Goal: Task Accomplishment & Management: Complete application form

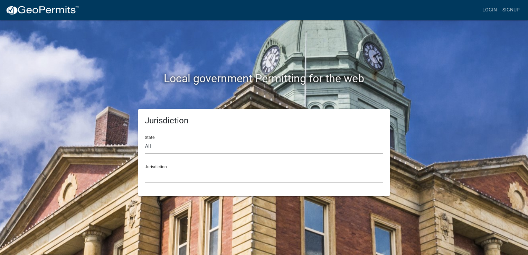
click at [169, 148] on select "All [US_STATE] [US_STATE] [US_STATE] [US_STATE] [US_STATE] [US_STATE] [US_STATE…" at bounding box center [264, 147] width 238 height 14
select select "[US_STATE]"
click at [145, 140] on select "All [US_STATE] [US_STATE] [US_STATE] [US_STATE] [US_STATE] [US_STATE] [US_STATE…" at bounding box center [264, 147] width 238 height 14
click at [168, 171] on select "[GEOGRAPHIC_DATA], [US_STATE][PERSON_NAME][GEOGRAPHIC_DATA], [US_STATE][PERSON_…" at bounding box center [264, 176] width 238 height 14
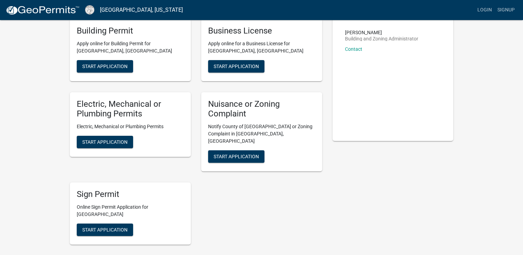
scroll to position [15, 0]
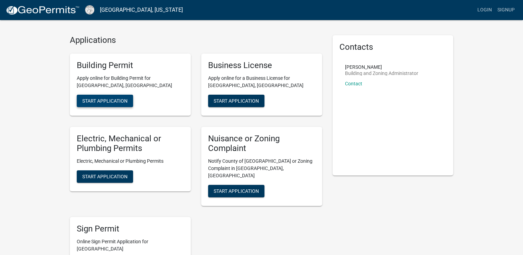
click at [113, 99] on span "Start Application" at bounding box center [104, 101] width 45 height 6
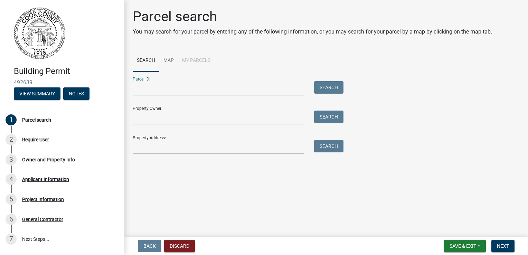
click at [161, 95] on input "Parcel ID:" at bounding box center [218, 88] width 171 height 14
click at [218, 124] on input "Property Owner:" at bounding box center [218, 118] width 171 height 14
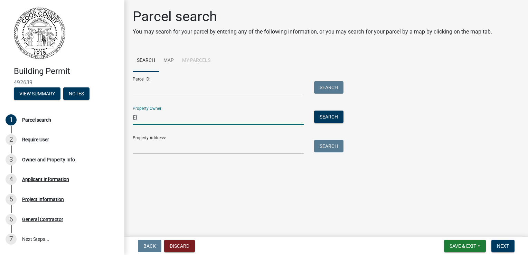
type input "E"
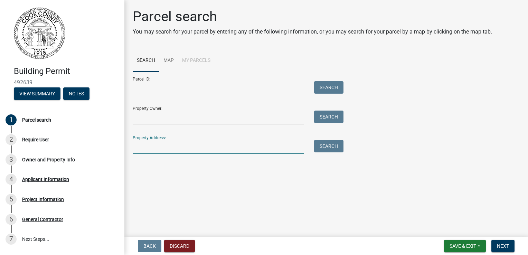
click at [203, 150] on input "Property Address:" at bounding box center [218, 147] width 171 height 14
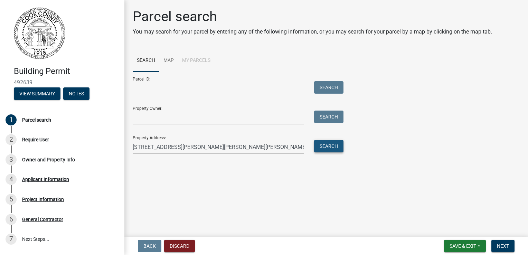
click at [322, 147] on button "Search" at bounding box center [328, 146] width 29 height 12
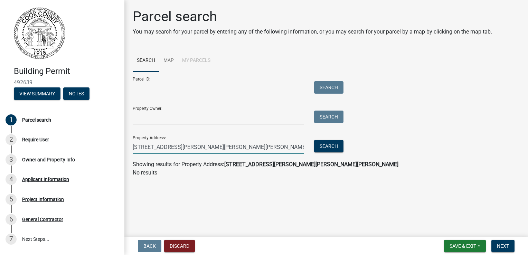
drag, startPoint x: 195, startPoint y: 148, endPoint x: 297, endPoint y: 138, distance: 102.4
click at [292, 141] on input "[STREET_ADDRESS][PERSON_NAME][PERSON_NAME][PERSON_NAME]" at bounding box center [218, 147] width 171 height 14
type input "[STREET_ADDRESS][PERSON_NAME][PERSON_NAME]"
click at [336, 144] on button "Search" at bounding box center [328, 146] width 29 height 12
drag, startPoint x: 220, startPoint y: 148, endPoint x: 130, endPoint y: 158, distance: 90.3
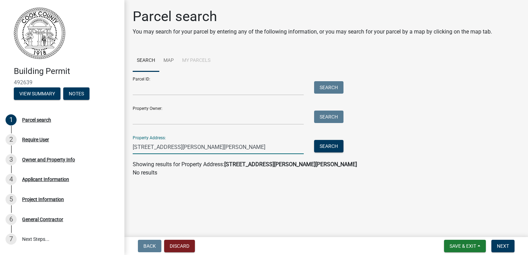
click at [130, 158] on div "Parcel search You may search for your parcel by entering any of the following i…" at bounding box center [325, 95] width 397 height 175
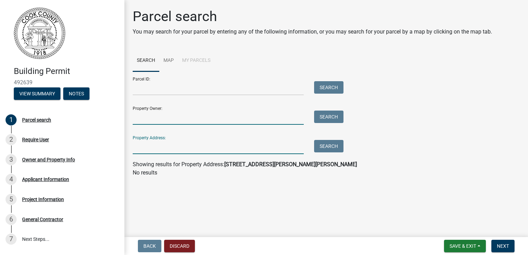
click at [145, 120] on input "Property Owner:" at bounding box center [218, 118] width 171 height 14
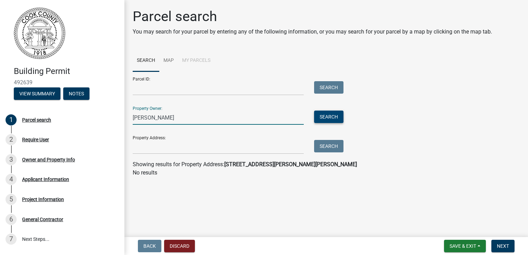
type input "[PERSON_NAME]"
click at [333, 114] on button "Search" at bounding box center [328, 117] width 29 height 12
drag, startPoint x: 191, startPoint y: 122, endPoint x: 56, endPoint y: 131, distance: 135.3
click at [57, 132] on div "Building Permit 492639 View Summary Notes 1 Parcel search 2 Require User 3 Owne…" at bounding box center [264, 127] width 528 height 255
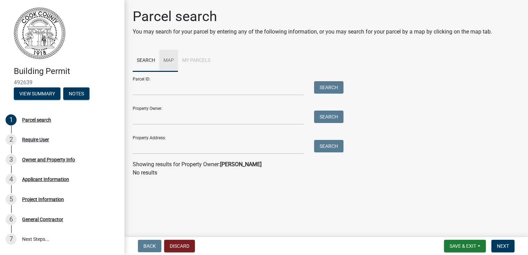
click at [167, 64] on link "Map" at bounding box center [168, 61] width 19 height 22
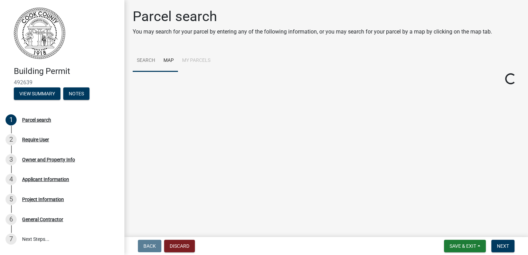
click at [133, 56] on link "Search" at bounding box center [146, 61] width 27 height 22
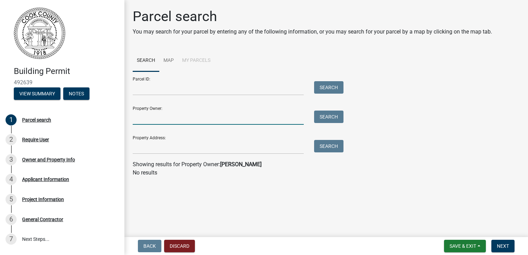
click at [156, 121] on input "Property Owner:" at bounding box center [218, 118] width 171 height 14
type input "[PERSON_NAME]"
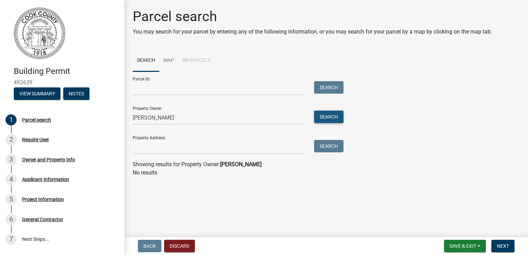
click at [322, 116] on button "Search" at bounding box center [328, 117] width 29 height 12
drag, startPoint x: 188, startPoint y: 119, endPoint x: 30, endPoint y: 137, distance: 158.2
click at [36, 137] on div "Building Permit 492639 View Summary Notes 1 Parcel search 2 Require User 3 Owne…" at bounding box center [264, 127] width 528 height 255
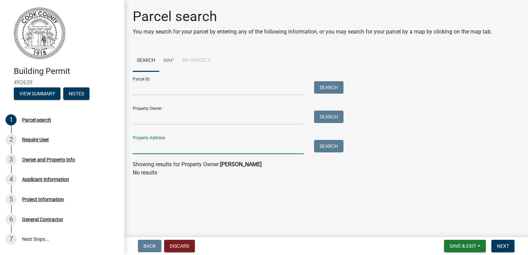
click at [135, 148] on input "Property Address:" at bounding box center [218, 147] width 171 height 14
type input "[STREET_ADDRESS][PERSON_NAME]"
click at [323, 148] on button "Search" at bounding box center [328, 146] width 29 height 12
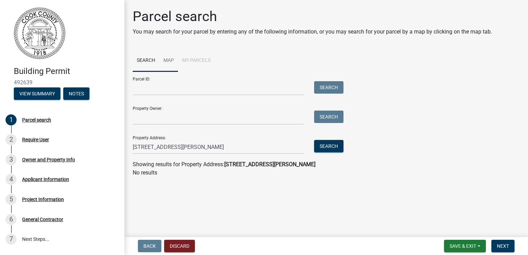
click at [170, 62] on link "Map" at bounding box center [168, 61] width 19 height 22
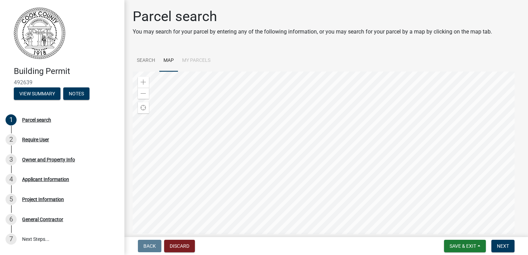
click at [334, 160] on div at bounding box center [326, 157] width 387 height 173
click at [339, 158] on div at bounding box center [326, 157] width 387 height 173
click at [147, 79] on div "Zoom in" at bounding box center [143, 82] width 11 height 11
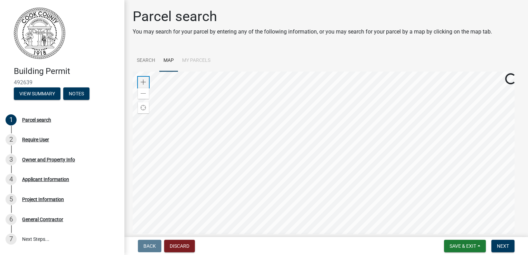
click at [147, 79] on div "Zoom in" at bounding box center [143, 82] width 11 height 11
click at [200, 233] on div at bounding box center [326, 157] width 387 height 173
click at [201, 233] on div at bounding box center [326, 157] width 387 height 173
click at [284, 125] on div at bounding box center [326, 157] width 387 height 173
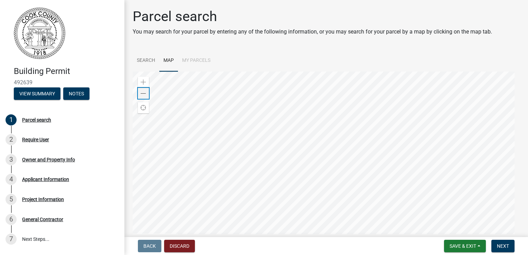
click at [142, 95] on span at bounding box center [144, 94] width 6 height 6
click at [214, 120] on div at bounding box center [326, 157] width 387 height 173
click at [273, 176] on div at bounding box center [326, 157] width 387 height 173
click at [143, 81] on span at bounding box center [144, 82] width 6 height 6
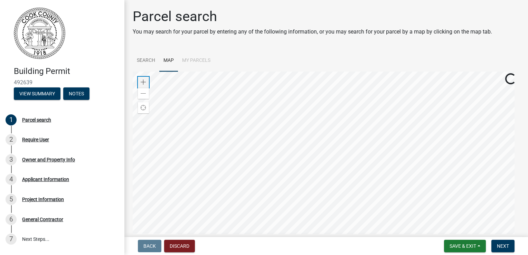
click at [143, 81] on span at bounding box center [144, 82] width 6 height 6
click at [273, 203] on div at bounding box center [326, 157] width 387 height 173
click at [145, 84] on span at bounding box center [144, 82] width 6 height 6
click at [374, 113] on div at bounding box center [326, 157] width 387 height 173
click at [287, 181] on div at bounding box center [326, 157] width 387 height 173
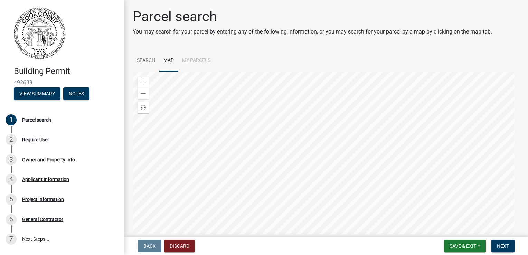
click at [304, 177] on div at bounding box center [326, 157] width 387 height 173
click at [348, 71] on div at bounding box center [326, 157] width 387 height 173
click at [373, 119] on div at bounding box center [326, 157] width 387 height 173
click at [301, 125] on div at bounding box center [326, 157] width 387 height 173
click at [145, 63] on link "Search" at bounding box center [146, 61] width 27 height 22
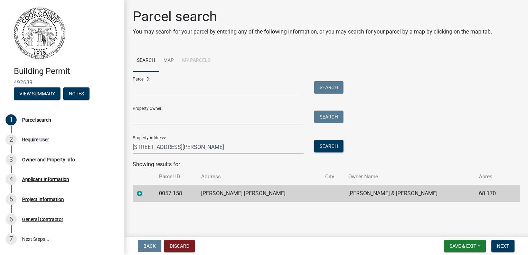
click at [200, 61] on li "My Parcels" at bounding box center [196, 61] width 37 height 22
click at [167, 60] on link "Map" at bounding box center [168, 61] width 19 height 22
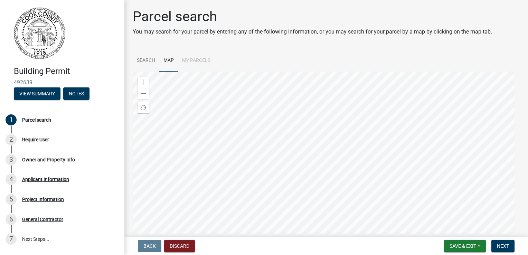
click at [337, 144] on div at bounding box center [326, 157] width 387 height 173
click at [307, 231] on div at bounding box center [326, 157] width 387 height 173
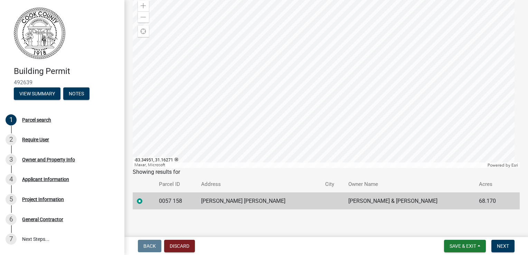
scroll to position [78, 0]
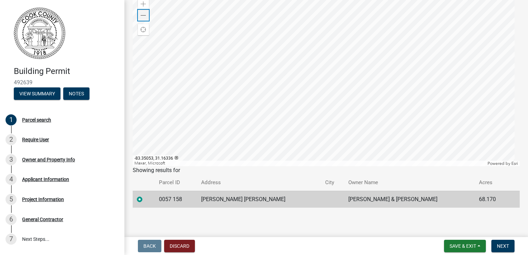
click at [145, 14] on span at bounding box center [144, 16] width 6 height 6
click at [256, 75] on div at bounding box center [326, 79] width 387 height 173
click at [43, 141] on div "Require User" at bounding box center [35, 139] width 27 height 5
click at [33, 139] on div "Require User" at bounding box center [35, 139] width 27 height 5
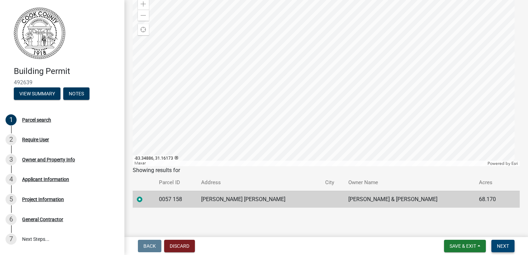
click at [505, 241] on button "Next" at bounding box center [502, 246] width 23 height 12
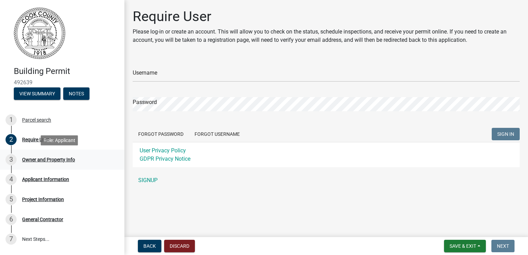
click at [62, 159] on div "Owner and Property Info" at bounding box center [48, 159] width 53 height 5
click at [61, 161] on div "Owner and Property Info" at bounding box center [48, 159] width 53 height 5
drag, startPoint x: 312, startPoint y: 224, endPoint x: 258, endPoint y: 220, distance: 54.4
click at [312, 224] on main "Require User Please log-in or create an account. This will allow you to check o…" at bounding box center [325, 117] width 403 height 234
click at [33, 96] on button "View Summary" at bounding box center [37, 93] width 47 height 12
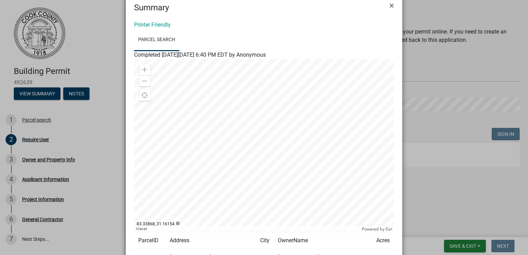
scroll to position [15, 0]
click at [389, 10] on span "×" at bounding box center [391, 7] width 4 height 10
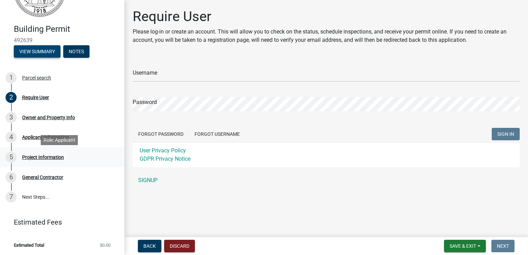
scroll to position [43, 0]
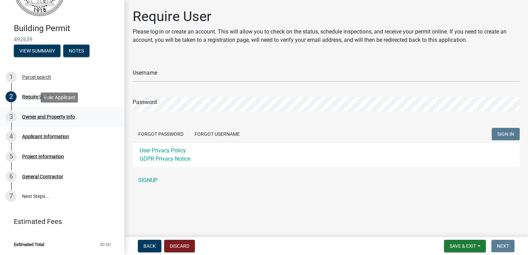
click at [26, 122] on link "3 Owner and Property Info" at bounding box center [62, 117] width 124 height 20
click at [27, 138] on div "Applicant Information" at bounding box center [45, 136] width 47 height 5
